Goal: Task Accomplishment & Management: Complete application form

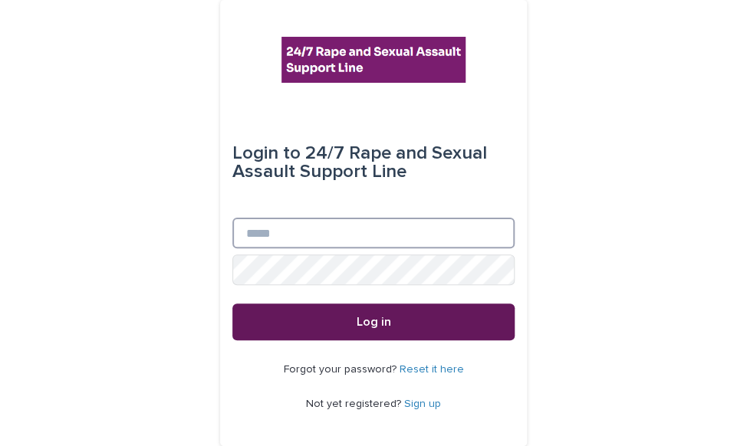
type input "**********"
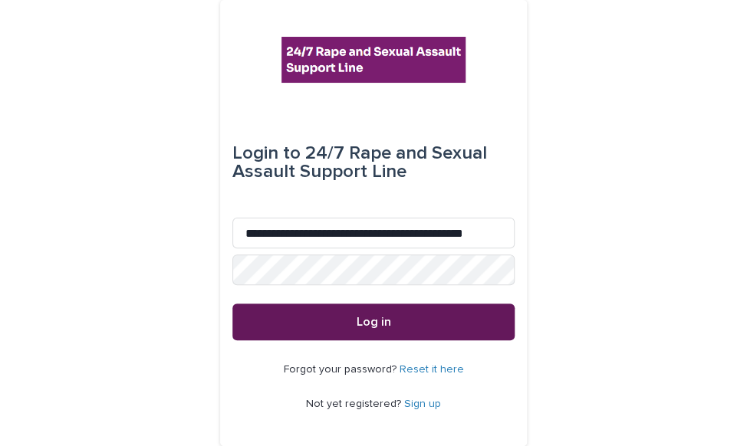
click at [324, 332] on button "Log in" at bounding box center [373, 322] width 282 height 37
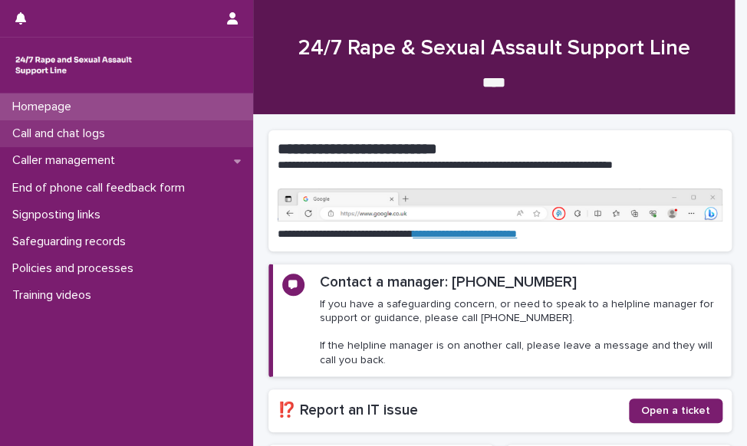
click at [92, 125] on div "Call and chat logs" at bounding box center [126, 133] width 253 height 27
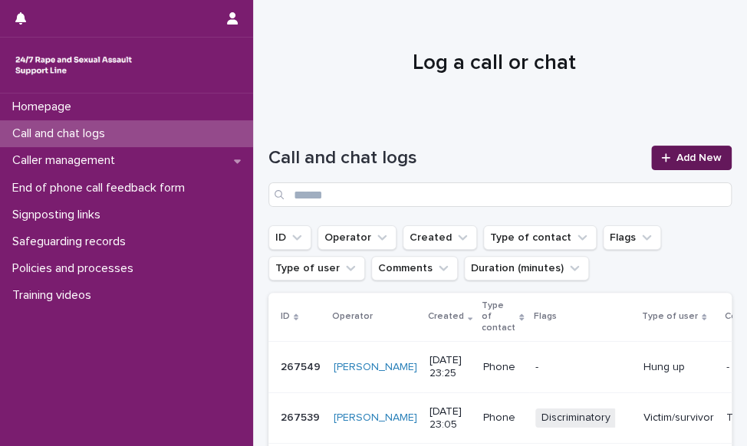
click at [661, 153] on div at bounding box center [668, 158] width 15 height 11
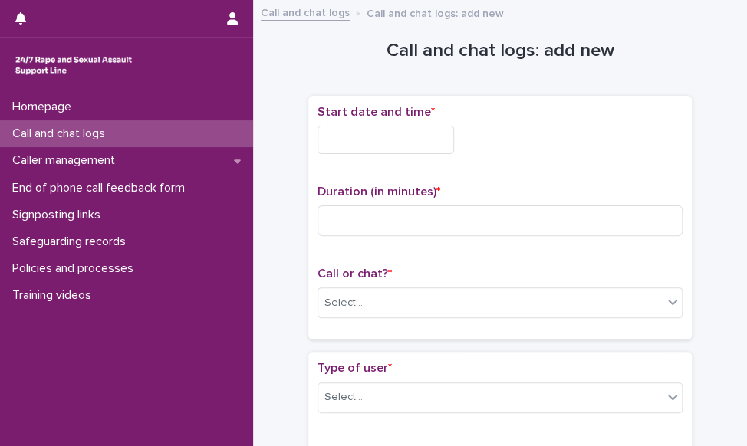
click at [384, 143] on input "text" at bounding box center [385, 140] width 136 height 28
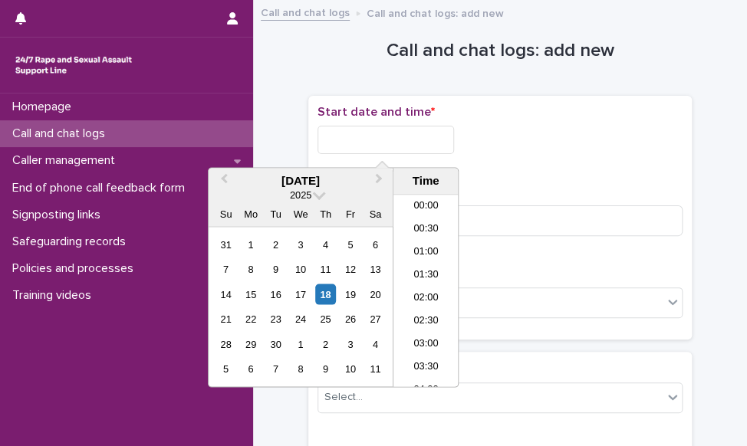
scroll to position [698, 0]
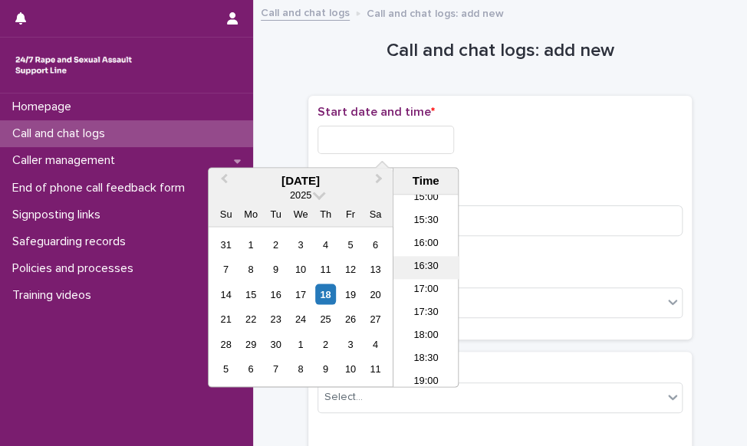
click at [432, 271] on li "16:30" at bounding box center [425, 268] width 65 height 23
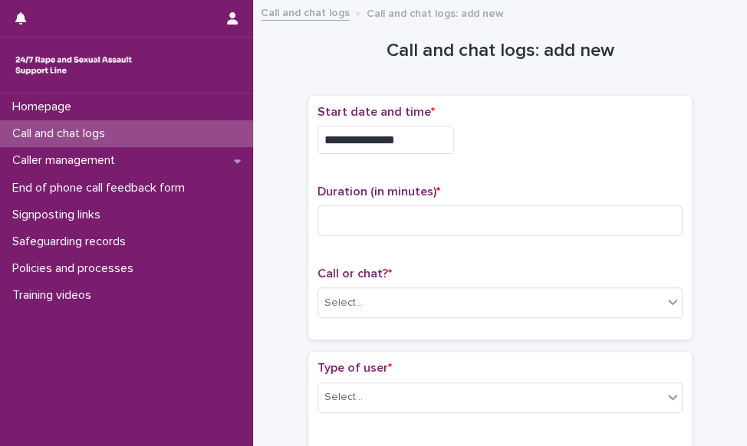
click at [432, 139] on input "**********" at bounding box center [385, 140] width 136 height 28
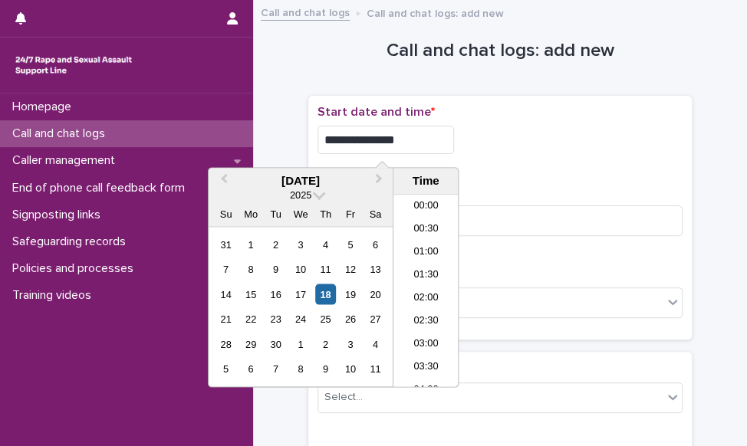
scroll to position [675, 0]
type input "**********"
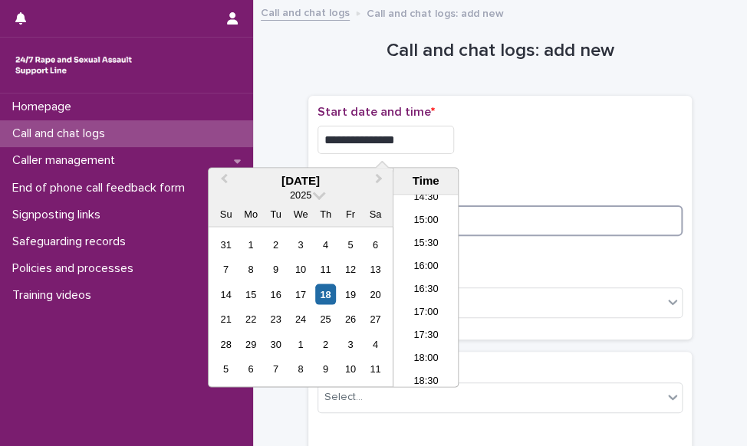
click at [501, 209] on input at bounding box center [499, 221] width 365 height 31
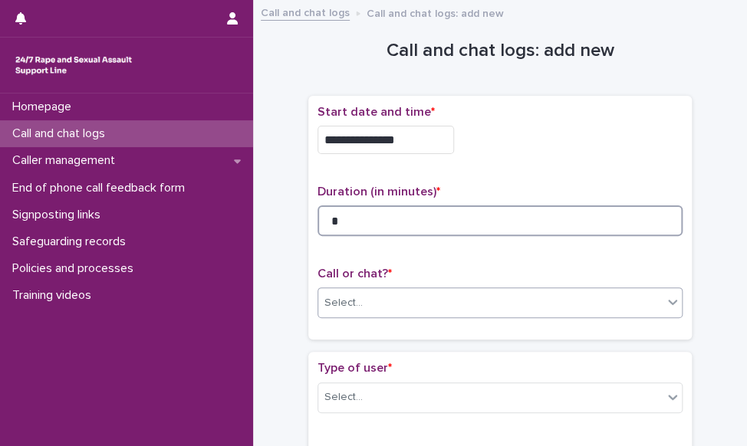
type input "*"
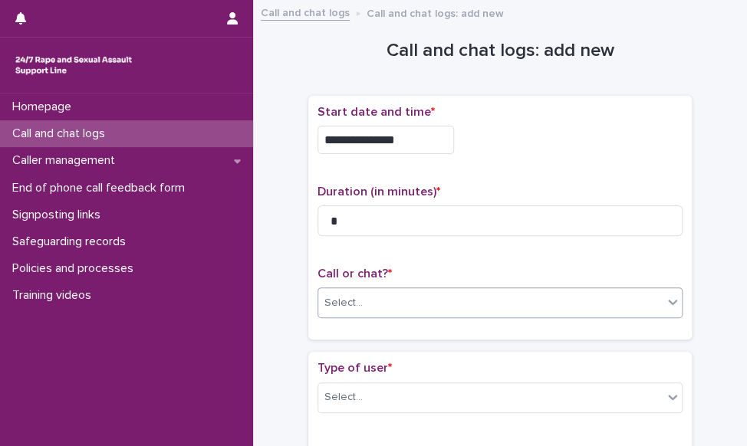
click at [415, 298] on div "Select..." at bounding box center [490, 303] width 344 height 25
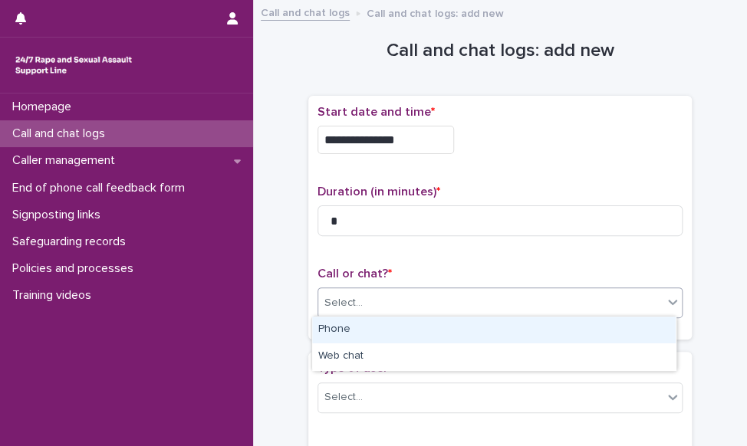
click at [403, 324] on div "Phone" at bounding box center [493, 330] width 363 height 27
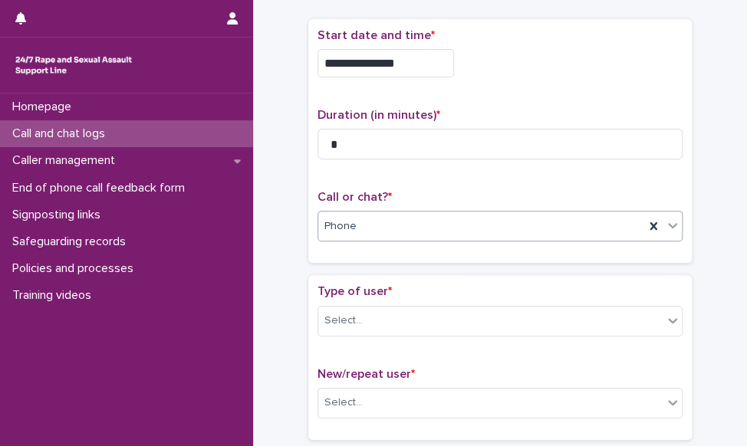
scroll to position [153, 0]
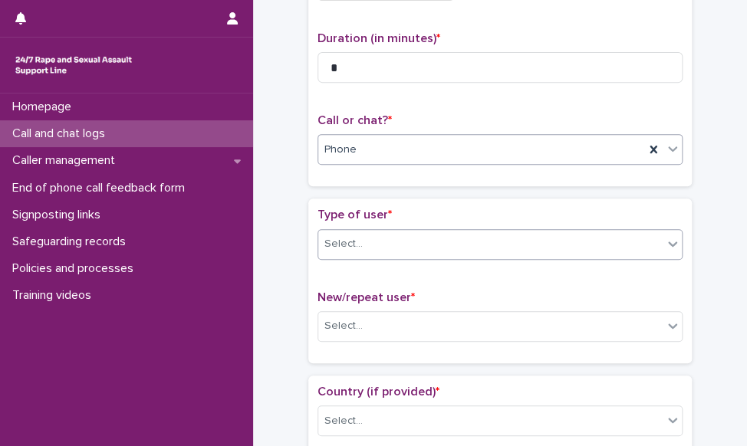
click at [420, 243] on div "Select..." at bounding box center [490, 244] width 344 height 25
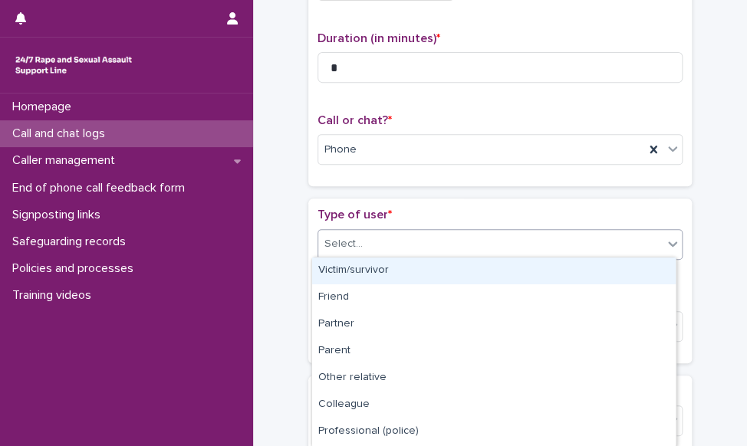
click at [413, 274] on div "Victim/survivor" at bounding box center [493, 271] width 363 height 27
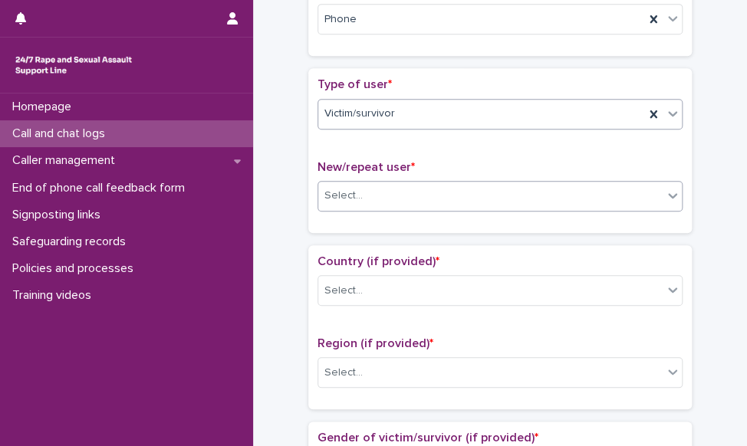
scroll to position [307, 0]
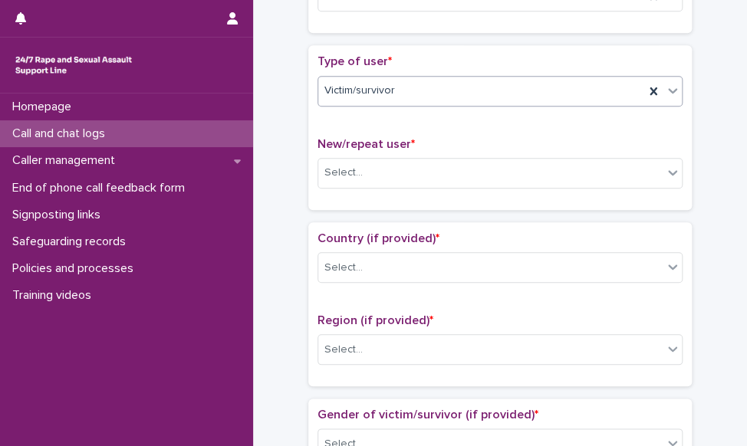
click at [365, 92] on span "Victim/survivor" at bounding box center [359, 91] width 71 height 16
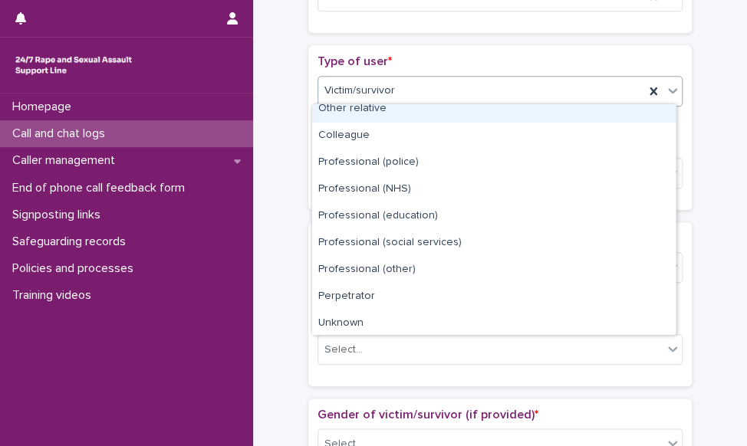
scroll to position [172, 0]
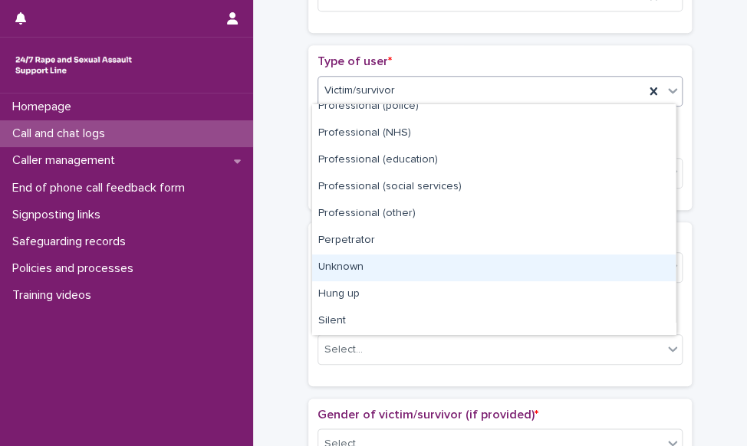
click at [357, 274] on div "Unknown" at bounding box center [493, 268] width 363 height 27
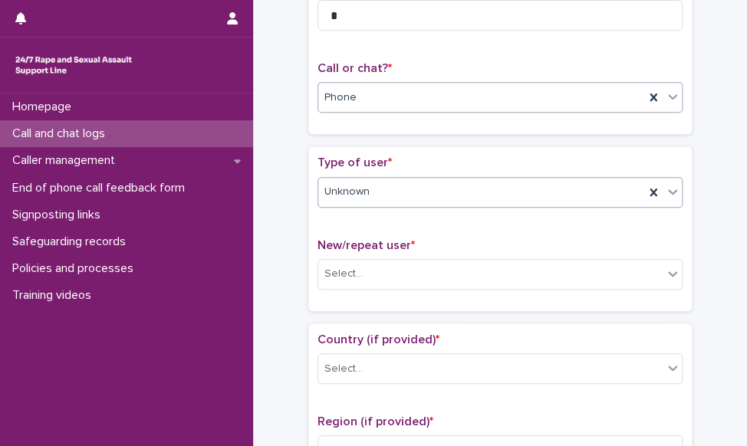
scroll to position [230, 0]
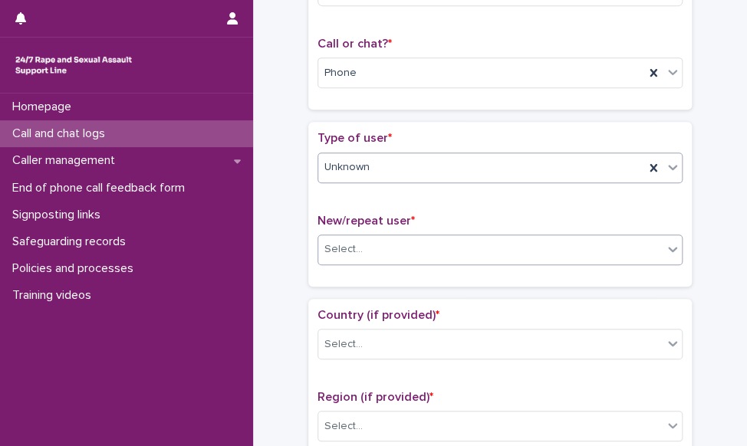
click at [353, 249] on div "Select..." at bounding box center [343, 250] width 38 height 16
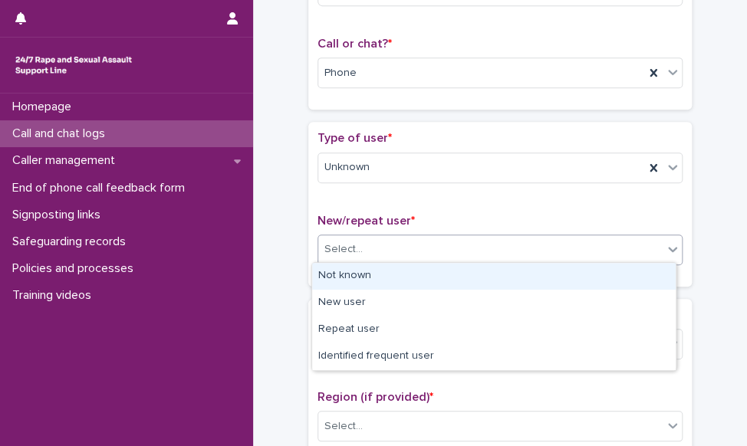
drag, startPoint x: 368, startPoint y: 324, endPoint x: 354, endPoint y: 278, distance: 48.8
click at [354, 278] on div "Not known" at bounding box center [493, 276] width 363 height 27
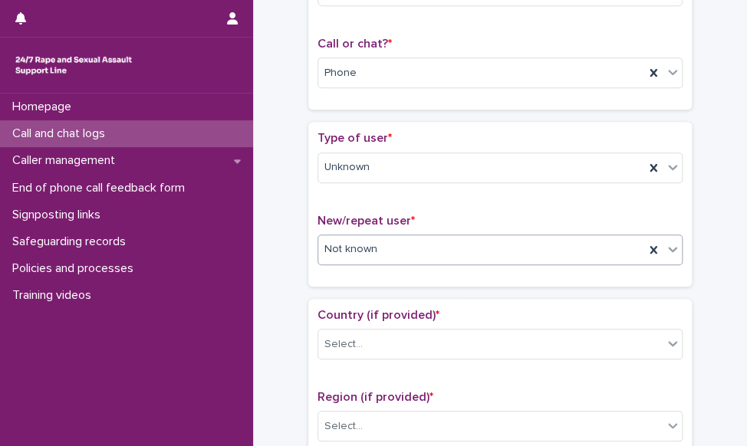
scroll to position [307, 0]
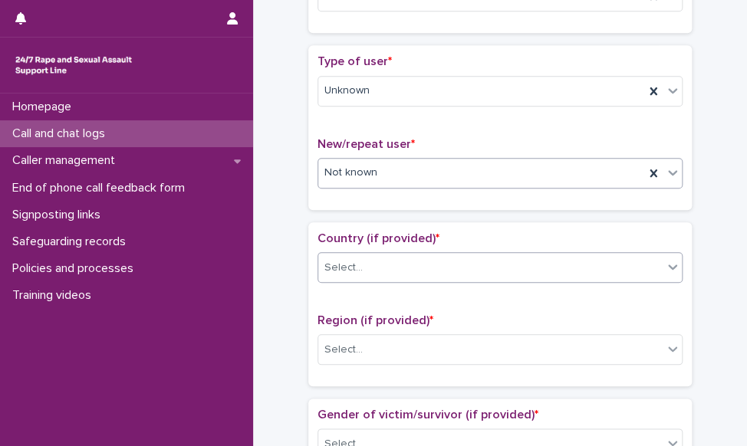
click at [353, 267] on div "Select..." at bounding box center [343, 268] width 38 height 16
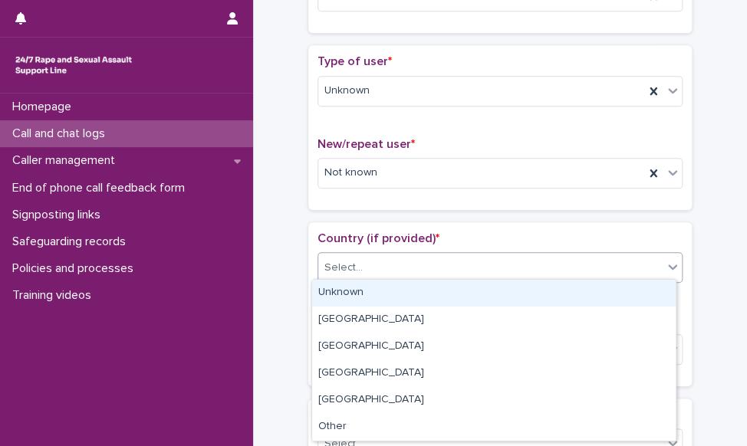
click at [353, 290] on div "Unknown" at bounding box center [493, 293] width 363 height 27
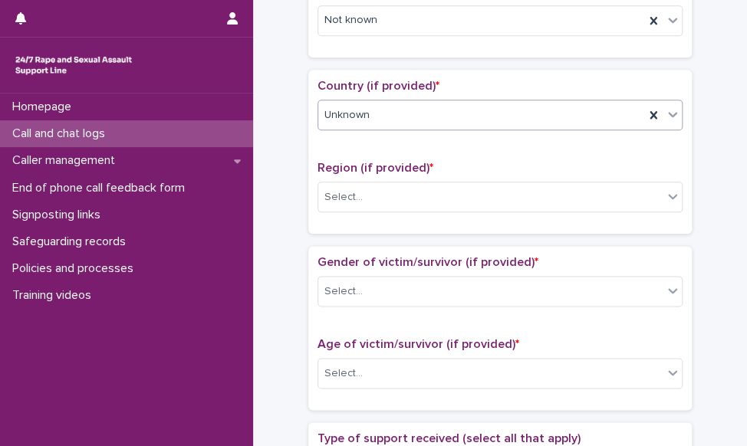
scroll to position [460, 0]
click at [356, 203] on div "Select..." at bounding box center [490, 196] width 344 height 25
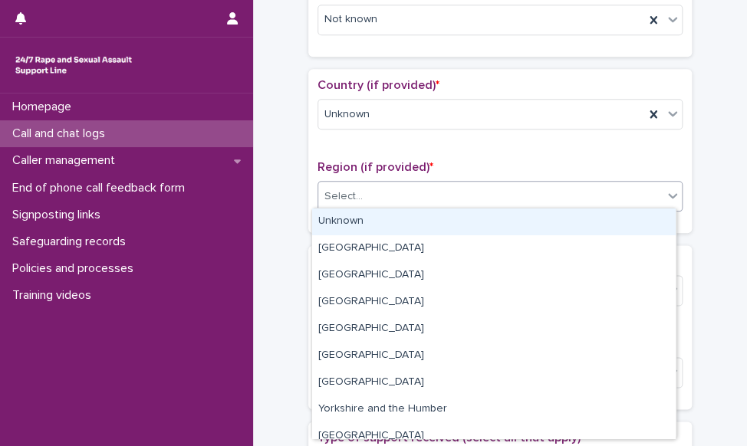
click at [360, 218] on div "Unknown" at bounding box center [493, 222] width 363 height 27
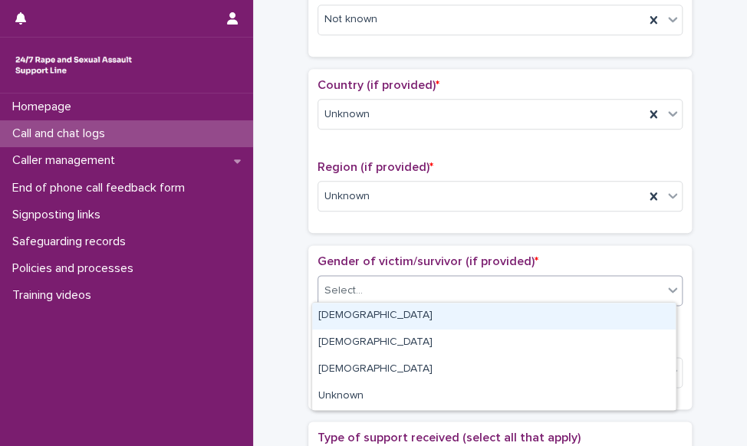
click at [363, 288] on div "Select..." at bounding box center [490, 290] width 344 height 25
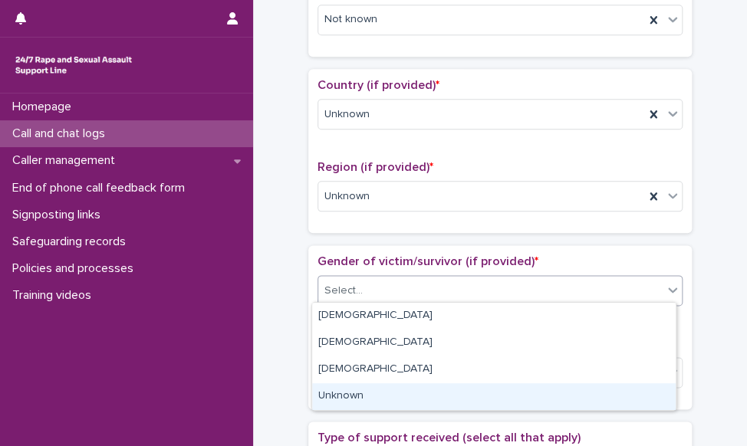
click at [374, 387] on div "Unknown" at bounding box center [493, 396] width 363 height 27
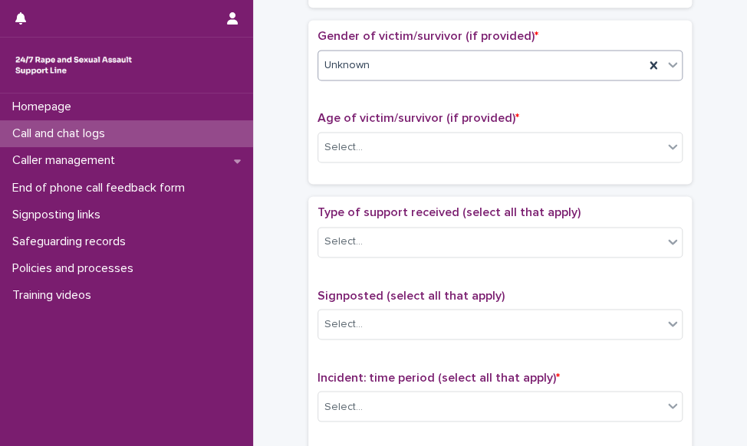
scroll to position [690, 0]
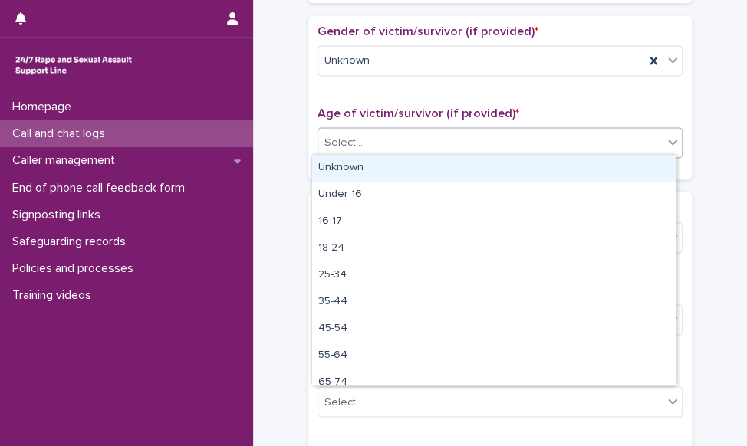
click at [379, 147] on div "Select..." at bounding box center [490, 142] width 344 height 25
click at [378, 157] on div "Unknown" at bounding box center [493, 168] width 363 height 27
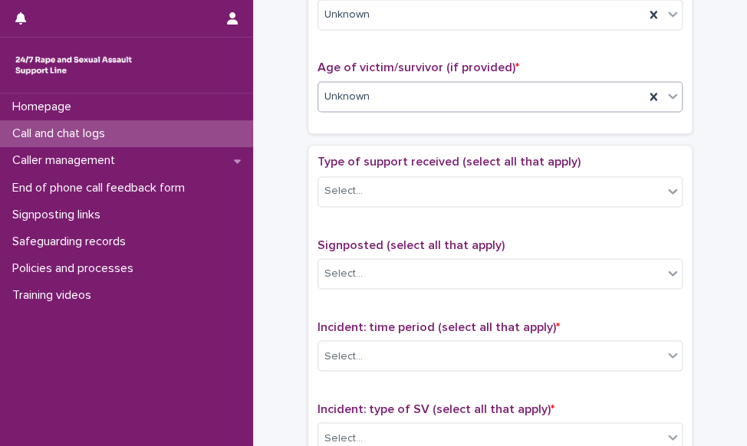
scroll to position [843, 0]
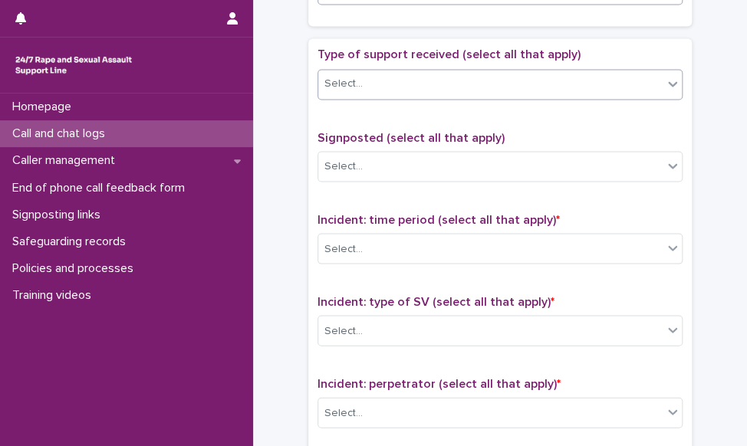
click at [397, 77] on div "Select..." at bounding box center [490, 83] width 344 height 25
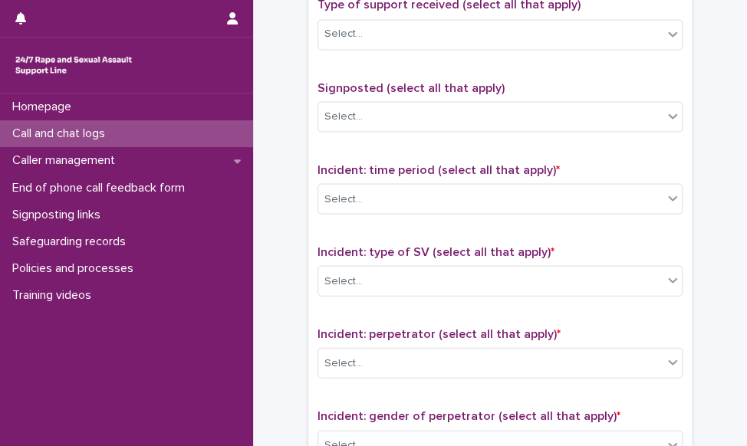
scroll to position [920, 0]
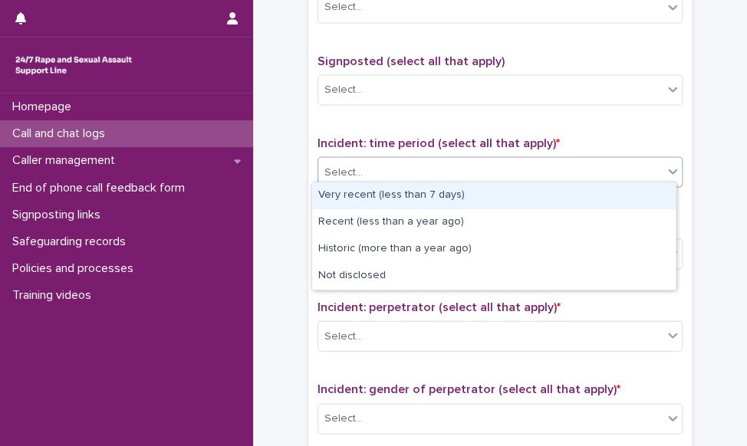
click at [377, 171] on div "Select..." at bounding box center [490, 171] width 344 height 25
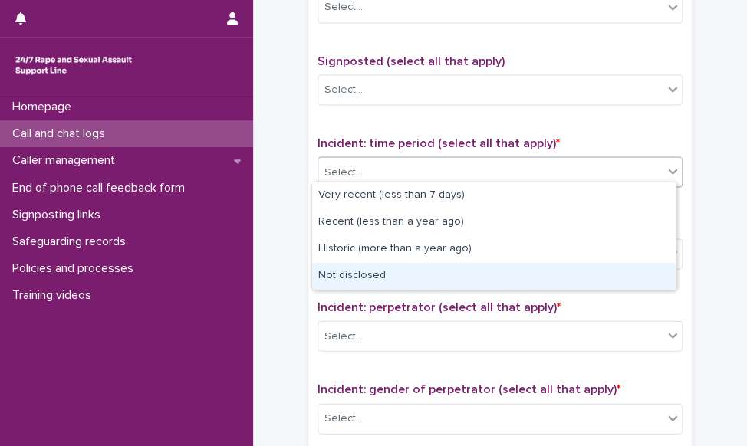
click at [395, 280] on div "Not disclosed" at bounding box center [493, 276] width 363 height 27
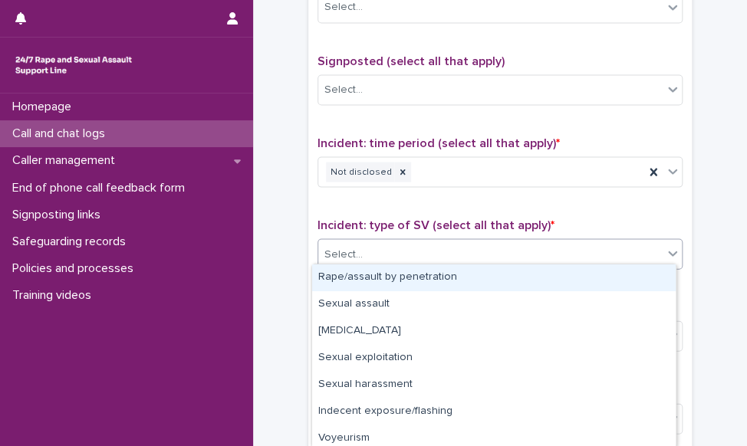
click at [399, 255] on div "Select..." at bounding box center [490, 254] width 344 height 25
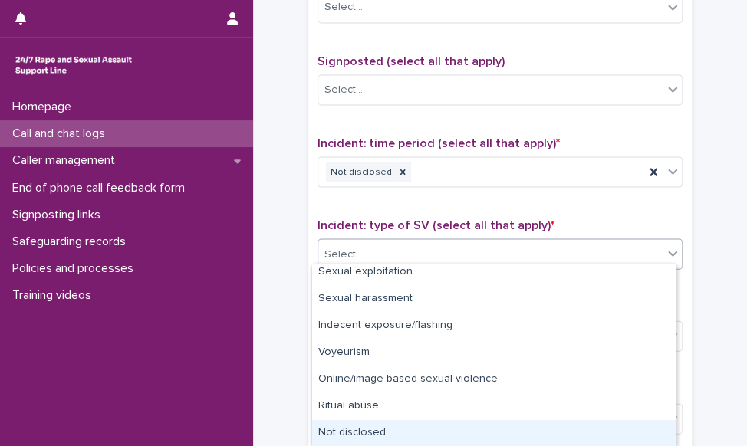
click at [429, 436] on div "Not disclosed" at bounding box center [493, 433] width 363 height 27
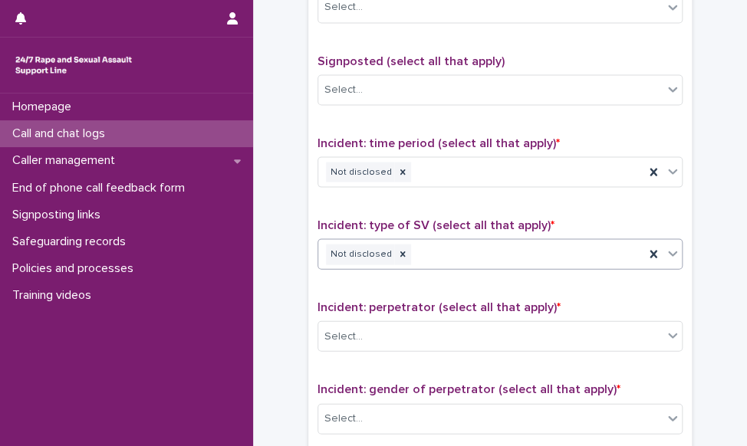
scroll to position [1074, 0]
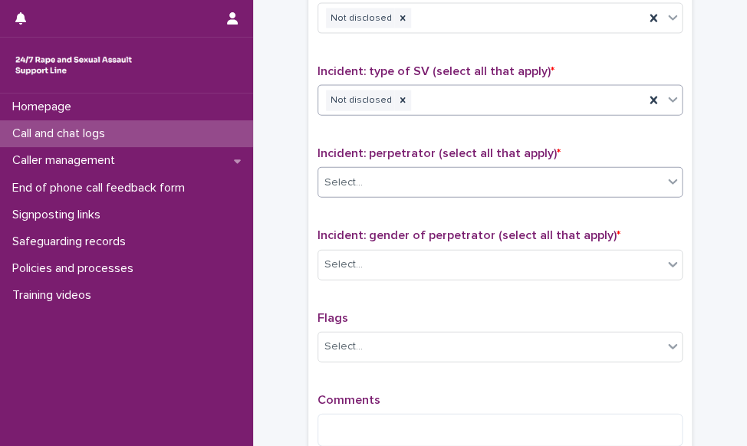
click at [459, 172] on div "Select..." at bounding box center [490, 182] width 344 height 25
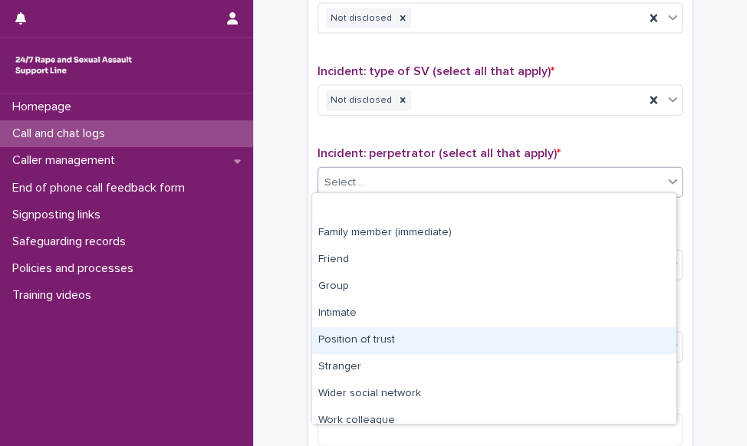
scroll to position [64, 0]
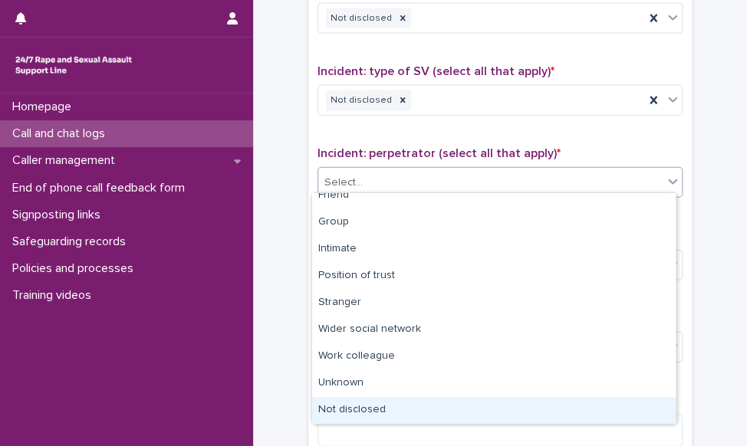
click at [376, 406] on div "Not disclosed" at bounding box center [493, 410] width 363 height 27
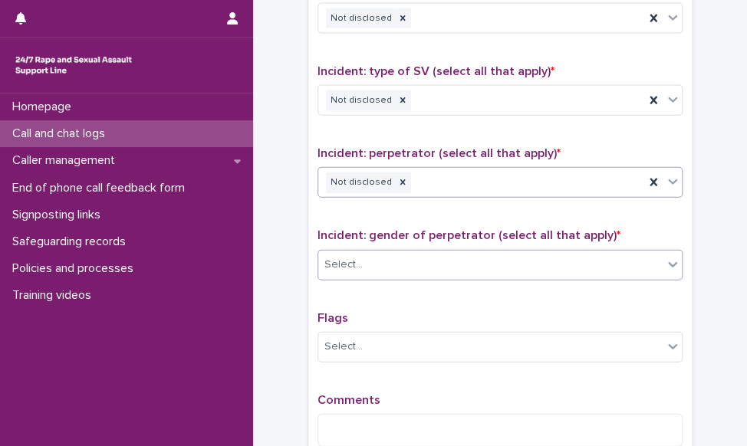
click at [393, 261] on div "Select..." at bounding box center [490, 264] width 344 height 25
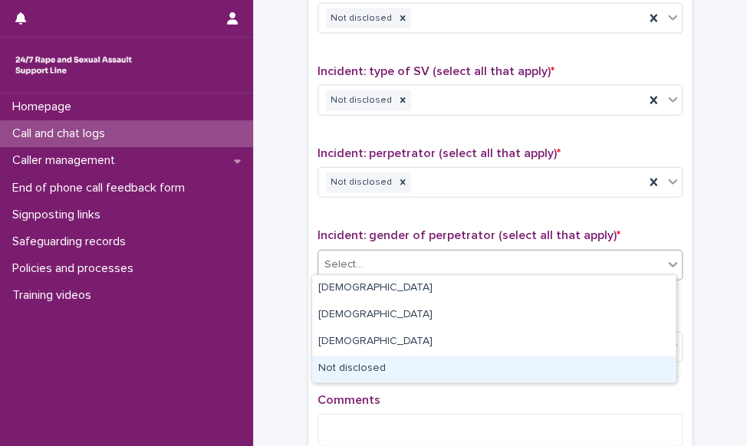
drag, startPoint x: 388, startPoint y: 326, endPoint x: 383, endPoint y: 367, distance: 41.8
click at [383, 367] on div "Not disclosed" at bounding box center [493, 369] width 363 height 27
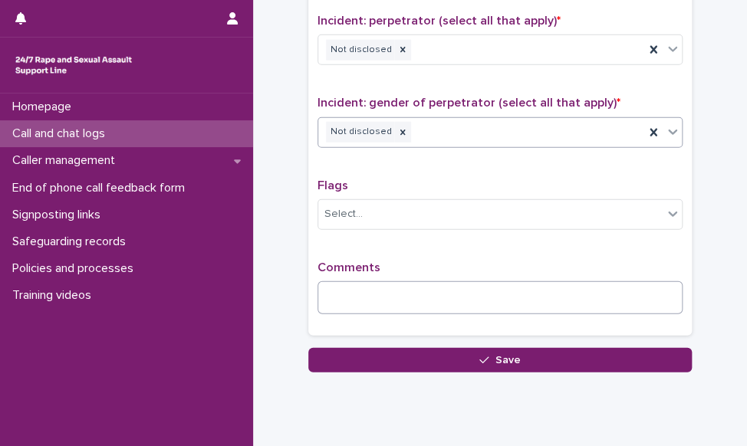
scroll to position [1227, 0]
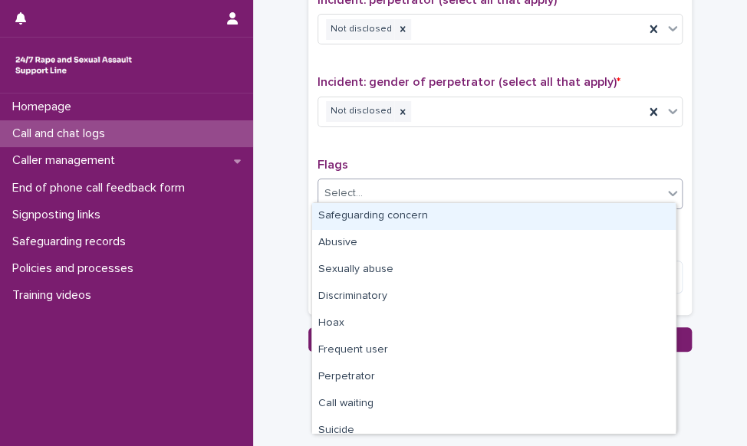
click at [373, 194] on div "Select..." at bounding box center [490, 193] width 344 height 25
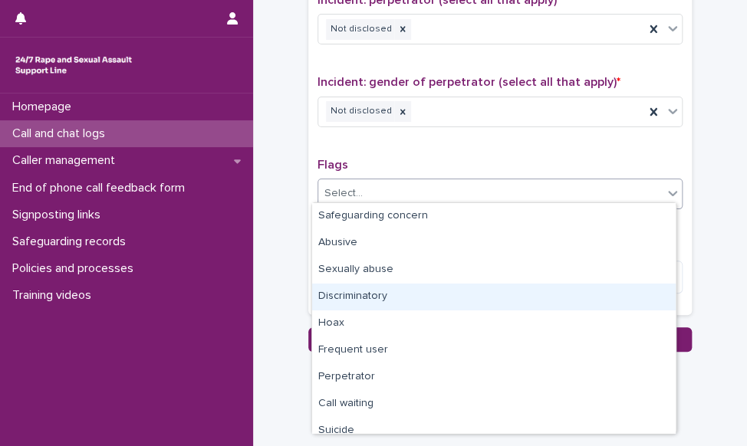
click at [365, 292] on div "Discriminatory" at bounding box center [493, 297] width 363 height 27
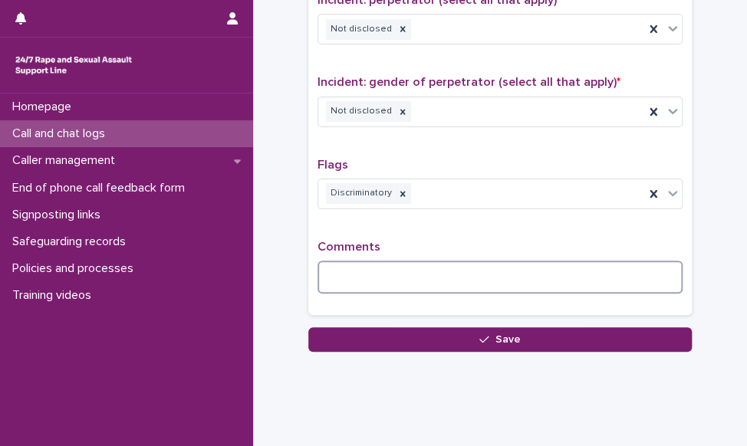
drag, startPoint x: 352, startPoint y: 262, endPoint x: 709, endPoint y: 162, distance: 370.4
click at [353, 261] on textarea at bounding box center [499, 277] width 365 height 33
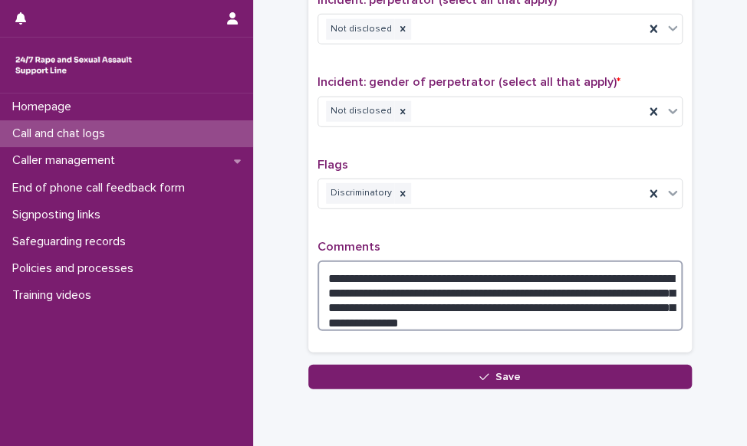
click at [613, 302] on textarea "**********" at bounding box center [499, 296] width 365 height 71
click at [628, 301] on textarea "**********" at bounding box center [499, 296] width 365 height 71
click at [466, 311] on textarea "**********" at bounding box center [499, 296] width 365 height 71
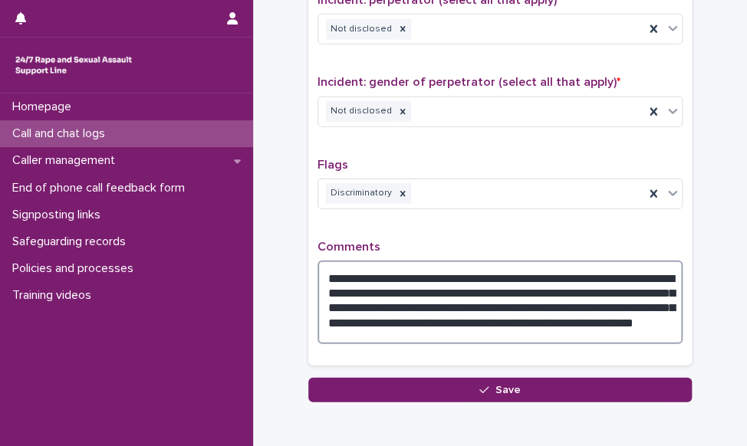
click at [547, 311] on textarea "**********" at bounding box center [499, 303] width 365 height 84
click at [418, 317] on textarea "**********" at bounding box center [499, 303] width 365 height 84
click at [543, 298] on textarea "**********" at bounding box center [499, 303] width 365 height 84
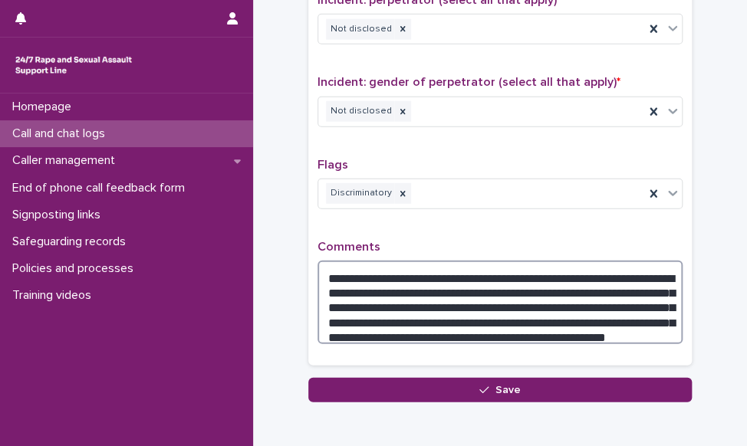
click at [333, 311] on textarea "**********" at bounding box center [499, 303] width 365 height 84
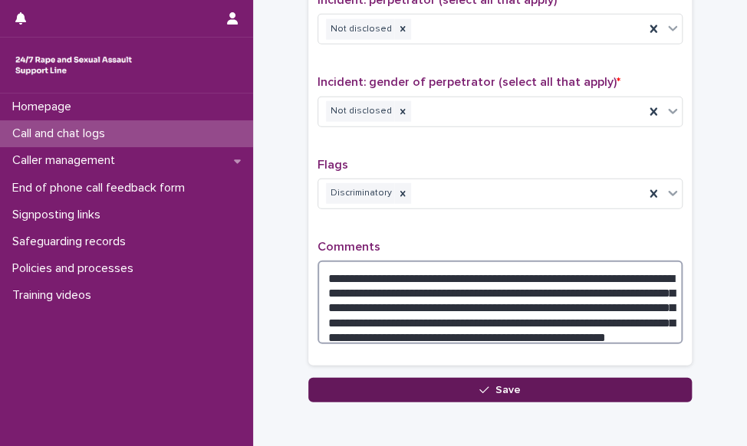
type textarea "**********"
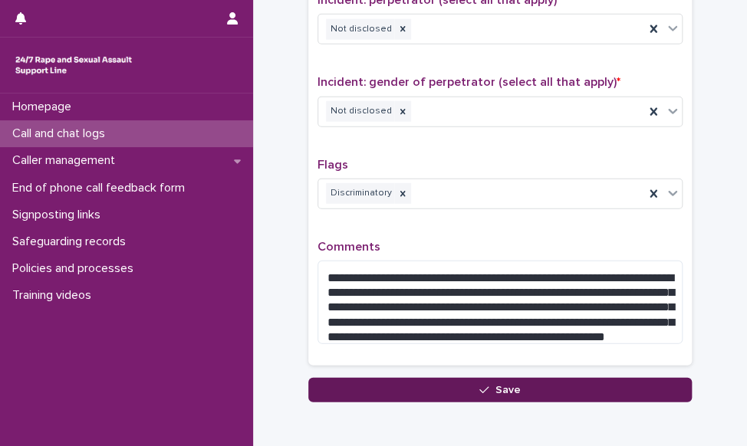
click at [505, 389] on span "Save" at bounding box center [507, 390] width 25 height 11
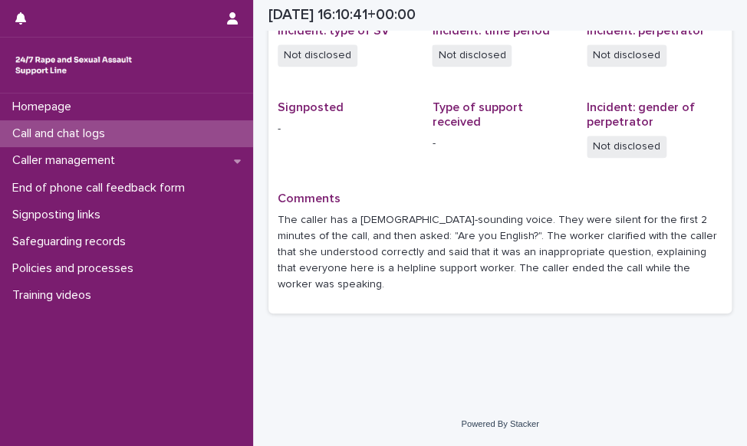
scroll to position [395, 0]
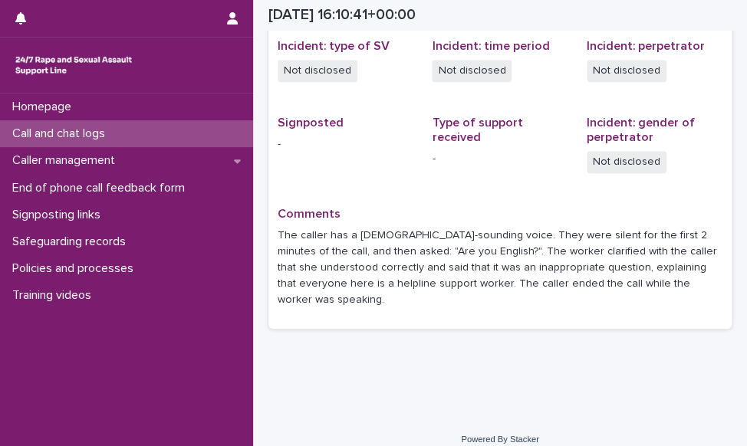
click at [44, 132] on p "Call and chat logs" at bounding box center [61, 134] width 111 height 15
